Goal: Find specific page/section: Find specific page/section

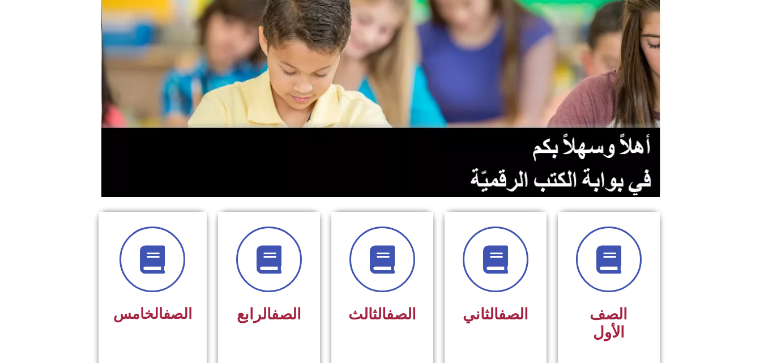
scroll to position [163, 0]
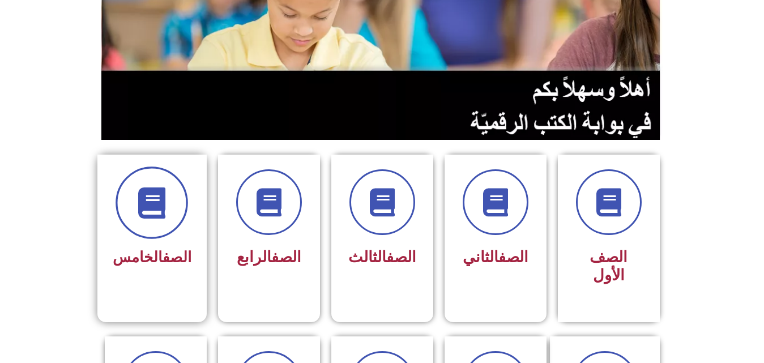
click at [163, 211] on icon at bounding box center [151, 202] width 31 height 31
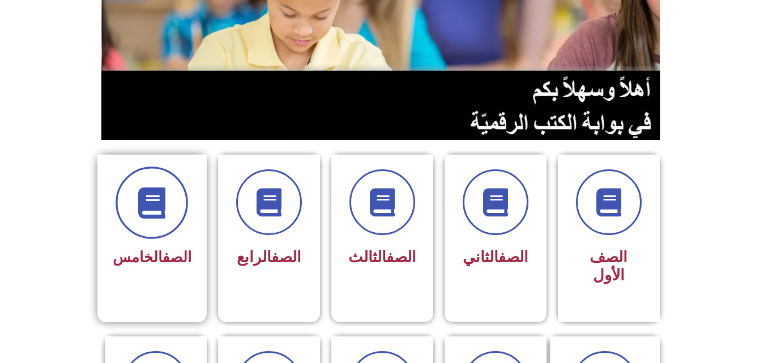
click at [163, 211] on icon at bounding box center [151, 202] width 31 height 31
click at [167, 220] on span at bounding box center [151, 202] width 72 height 72
click at [156, 194] on icon at bounding box center [151, 202] width 31 height 31
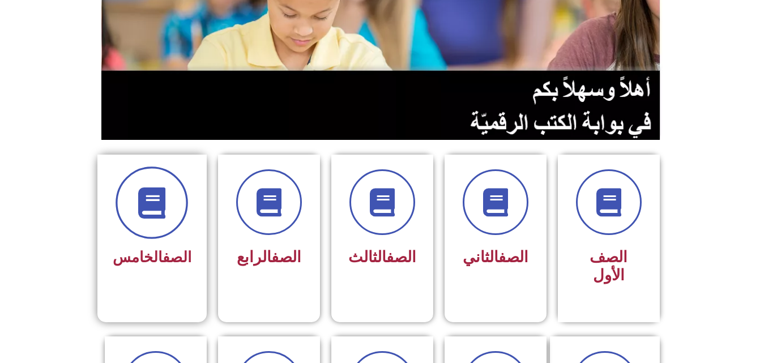
click at [156, 194] on icon at bounding box center [151, 202] width 31 height 31
click at [161, 225] on span at bounding box center [151, 202] width 72 height 72
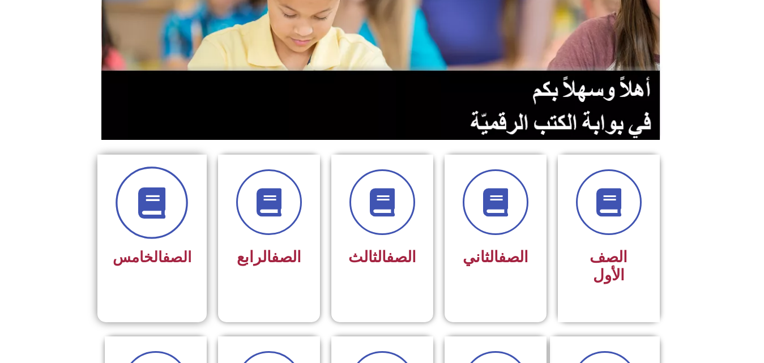
click at [161, 225] on span at bounding box center [151, 202] width 72 height 72
click at [136, 206] on span at bounding box center [151, 202] width 72 height 72
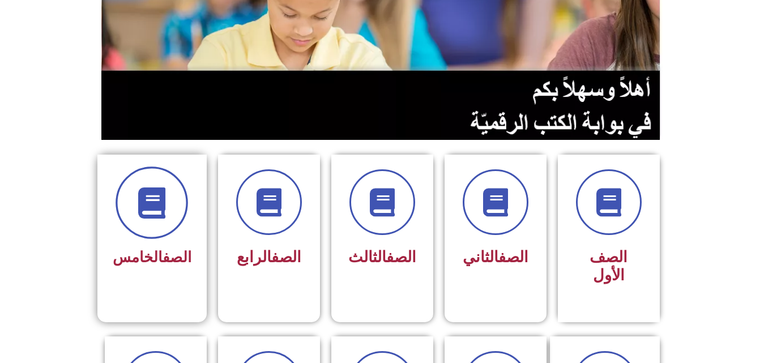
click at [136, 206] on span at bounding box center [151, 202] width 72 height 72
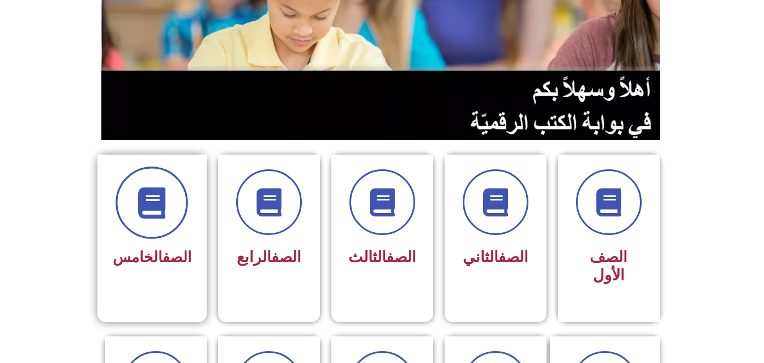
click at [136, 206] on span at bounding box center [151, 202] width 72 height 72
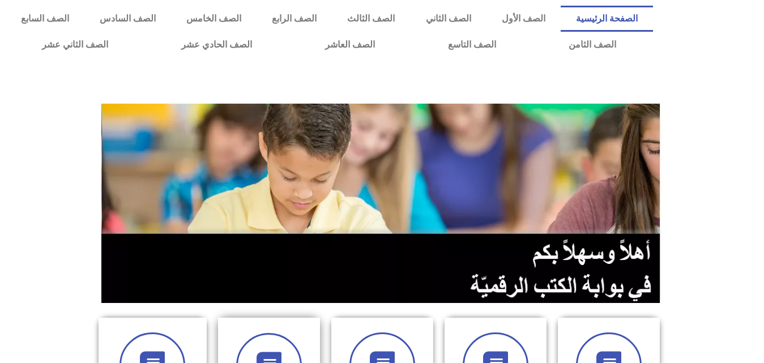
scroll to position [163, 0]
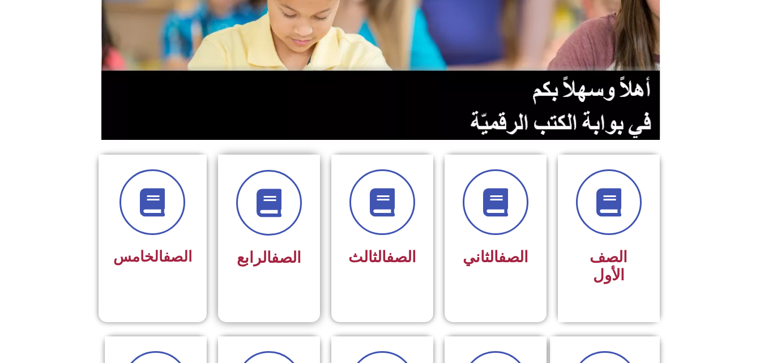
click at [298, 230] on div at bounding box center [268, 203] width 71 height 66
click at [278, 219] on span at bounding box center [269, 202] width 72 height 72
click at [279, 249] on link "الصف" at bounding box center [286, 258] width 30 height 18
click at [277, 260] on link "الصف" at bounding box center [286, 258] width 30 height 18
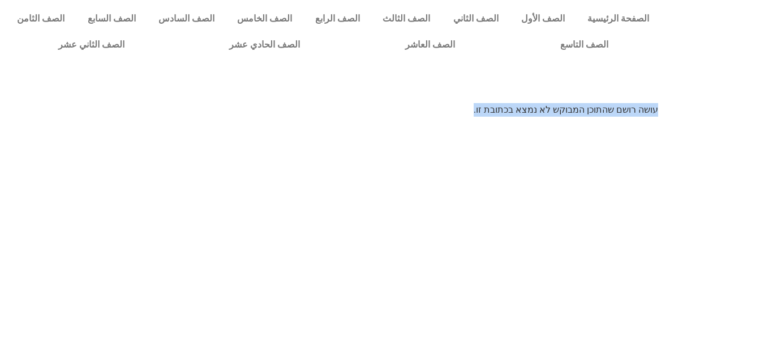
drag, startPoint x: 438, startPoint y: 114, endPoint x: 624, endPoint y: 96, distance: 187.1
click at [624, 96] on body "الصفحة الرئيسية الصف الأول الصف الثاني الصف الثالث الصف الرابع الصف الخامس الصف…" at bounding box center [386, 58] width 773 height 117
click at [427, 17] on link "الصف الثالث" at bounding box center [406, 19] width 70 height 26
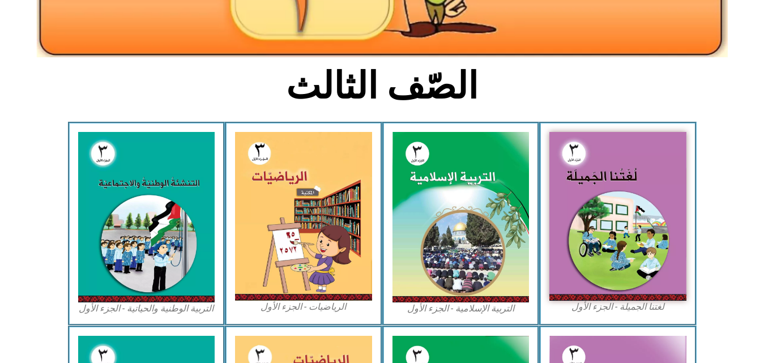
scroll to position [232, 0]
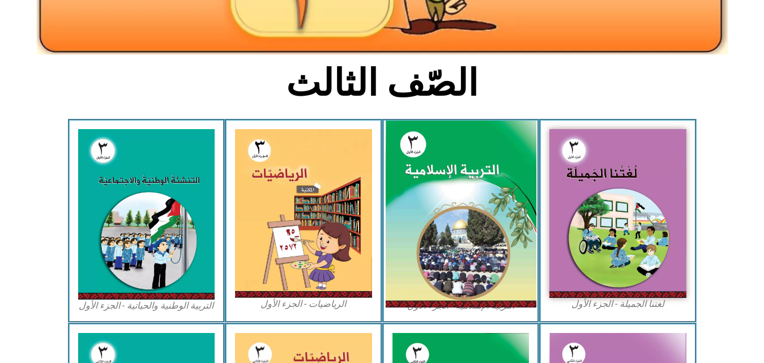
click at [456, 182] on img at bounding box center [460, 214] width 151 height 187
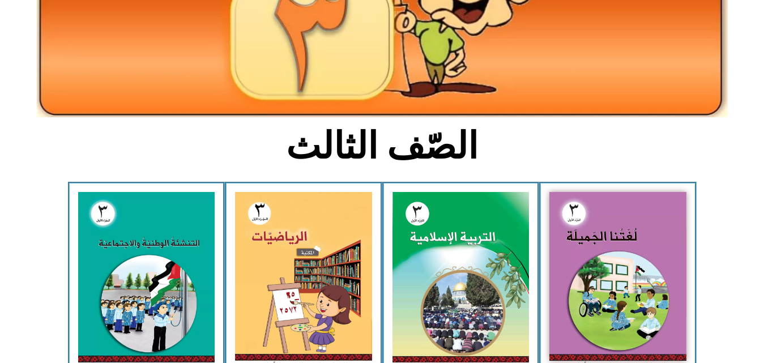
scroll to position [170, 0]
